Goal: Information Seeking & Learning: Learn about a topic

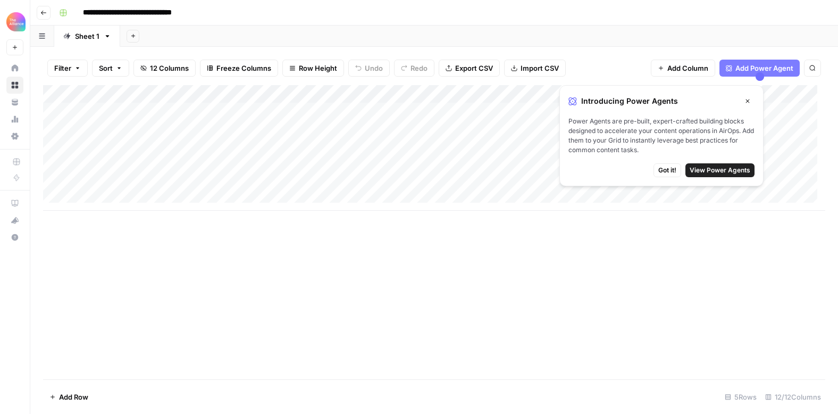
click at [705, 170] on span "View Power Agents" at bounding box center [719, 170] width 61 height 10
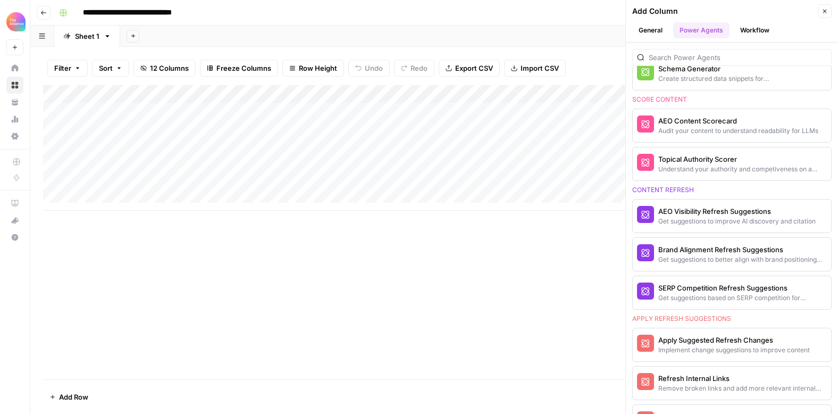
scroll to position [777, 0]
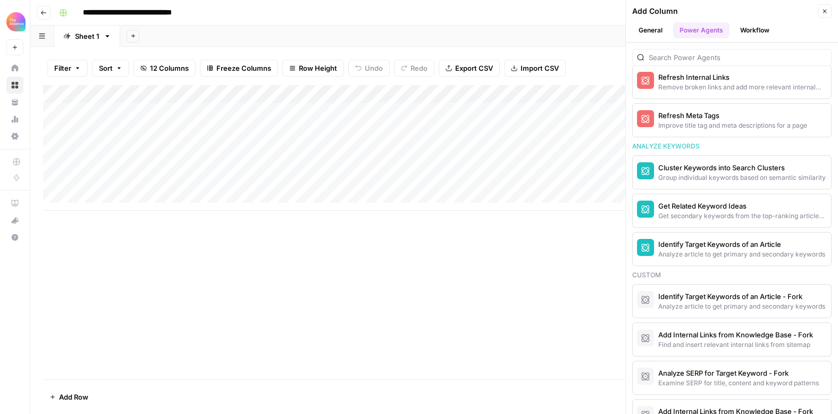
click at [820, 12] on button "Close" at bounding box center [825, 11] width 14 height 14
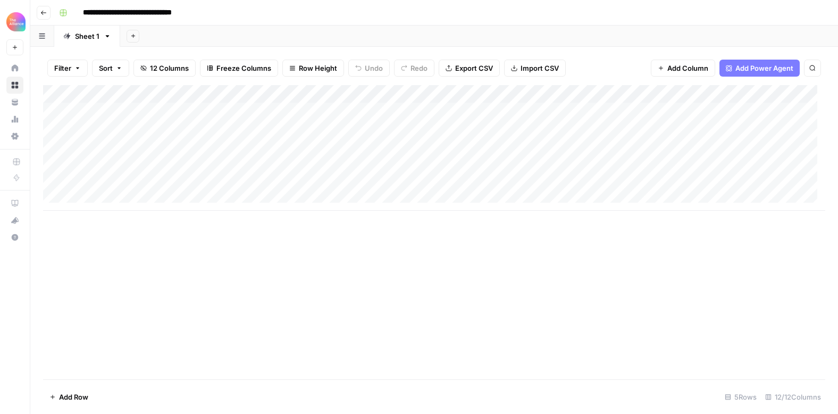
scroll to position [0, 0]
